Goal: Task Accomplishment & Management: Use online tool/utility

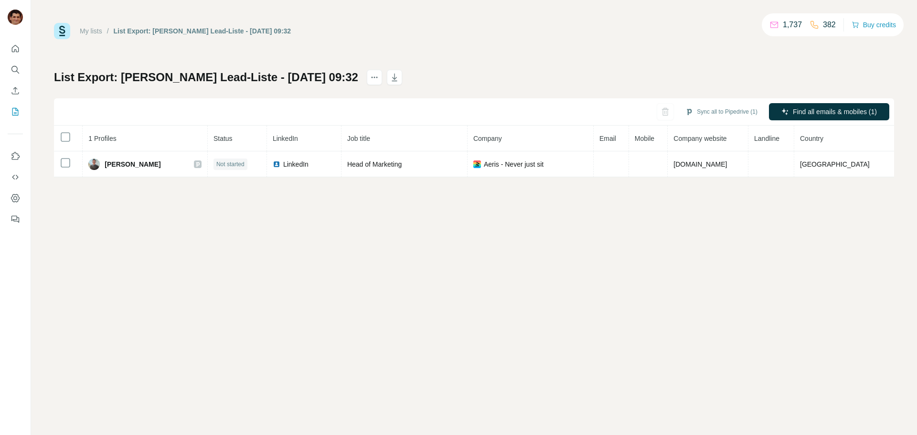
drag, startPoint x: 741, startPoint y: 113, endPoint x: 660, endPoint y: 110, distance: 81.7
click at [741, 114] on button "Sync all to Pipedrive (1)" at bounding box center [721, 112] width 85 height 14
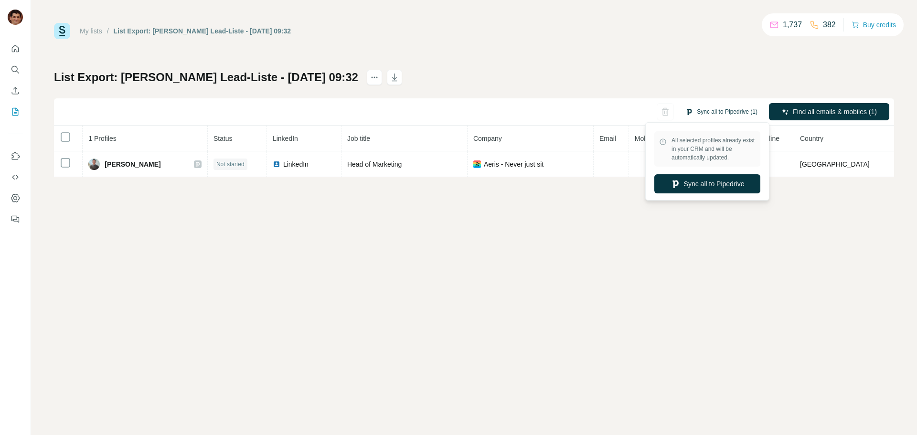
click at [716, 116] on button "Sync all to Pipedrive (1)" at bounding box center [721, 112] width 85 height 14
click at [708, 196] on div "All selected profiles already exist in your CRM and will be automatically updat…" at bounding box center [707, 162] width 119 height 74
click at [713, 185] on button "Sync all to Pipedrive" at bounding box center [707, 183] width 106 height 19
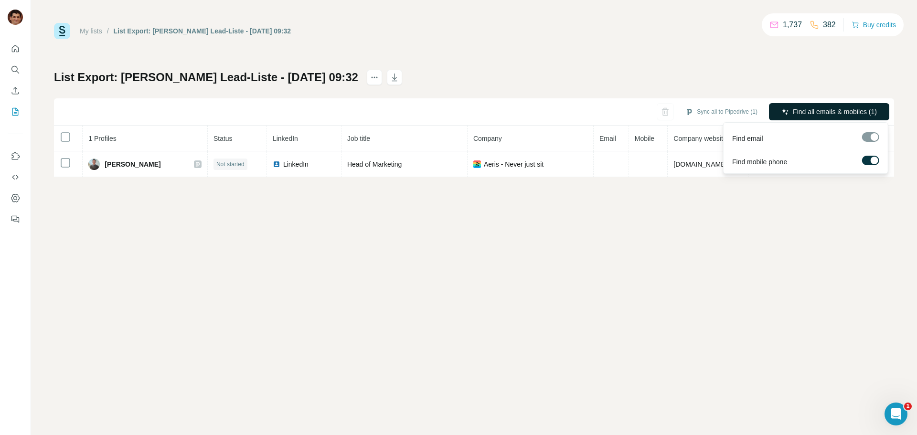
click at [829, 115] on span "Find all emails & mobiles (1)" at bounding box center [835, 112] width 84 height 10
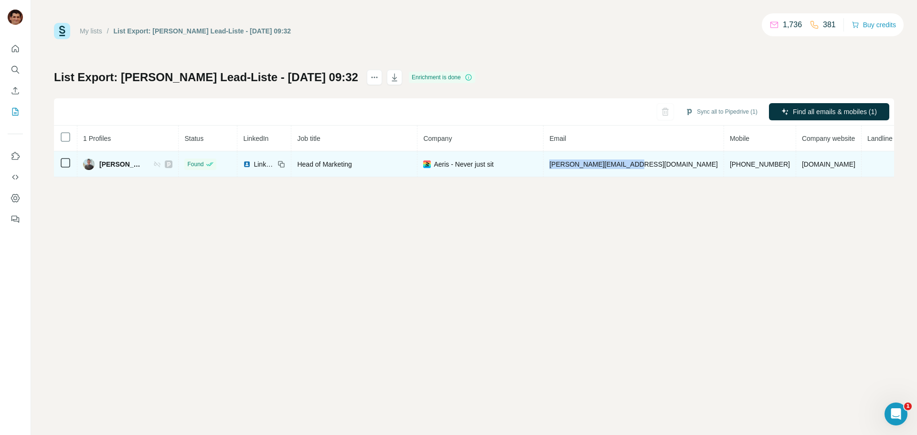
drag, startPoint x: 639, startPoint y: 165, endPoint x: 574, endPoint y: 168, distance: 65.0
click at [574, 168] on td "[PERSON_NAME][EMAIL_ADDRESS][DOMAIN_NAME]" at bounding box center [633, 164] width 180 height 26
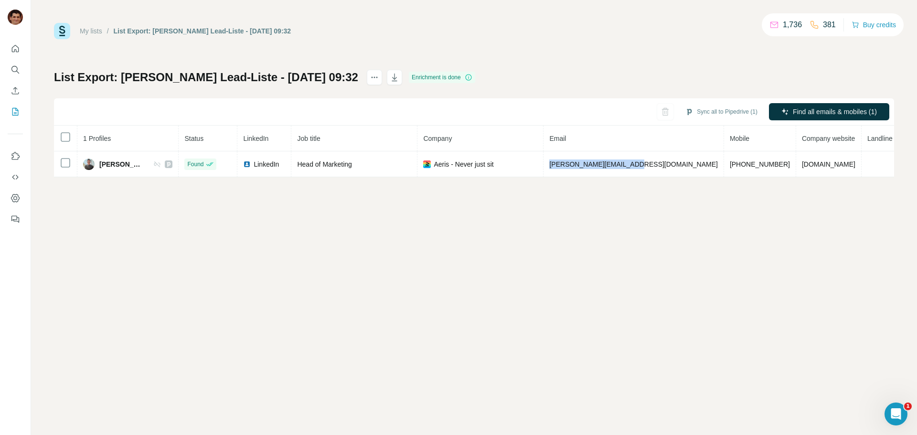
copy span "[PERSON_NAME][EMAIL_ADDRESS][DOMAIN_NAME]"
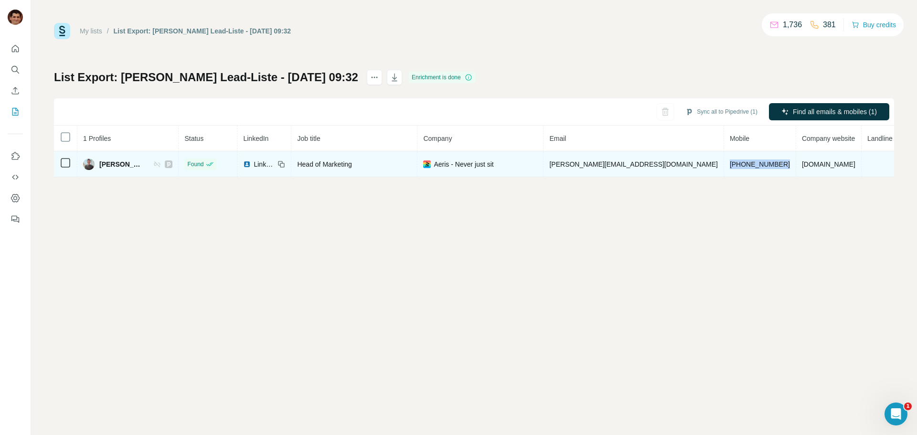
drag, startPoint x: 735, startPoint y: 162, endPoint x: 657, endPoint y: 171, distance: 78.3
click at [666, 164] on tr "[PERSON_NAME] Found LinkedIn Head of Marketing Aeris - Never just sit [PERSON_N…" at bounding box center [517, 164] width 926 height 26
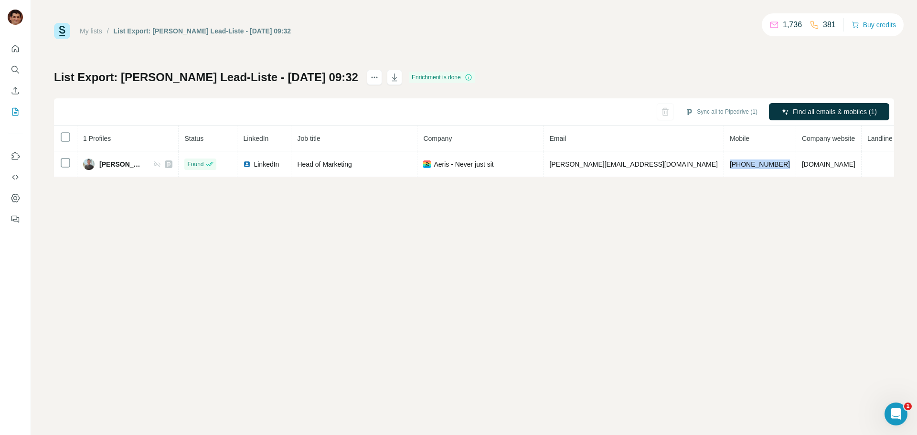
copy span "[PHONE_NUMBER]"
